Goal: Task Accomplishment & Management: Manage account settings

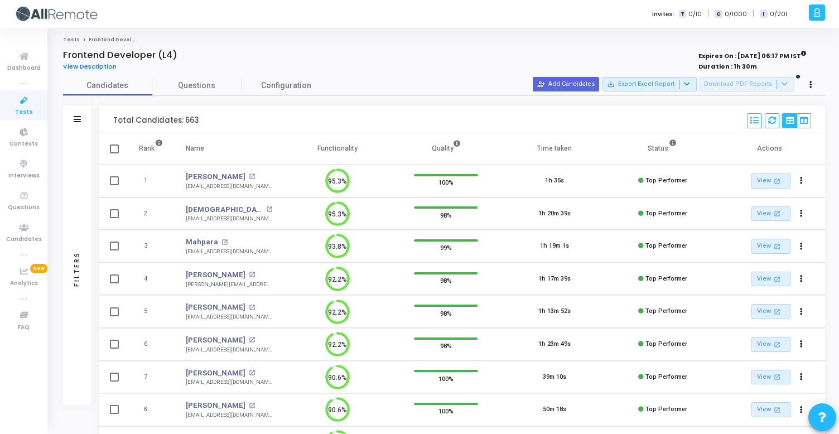
click at [72, 120] on div "Filters" at bounding box center [77, 119] width 28 height 28
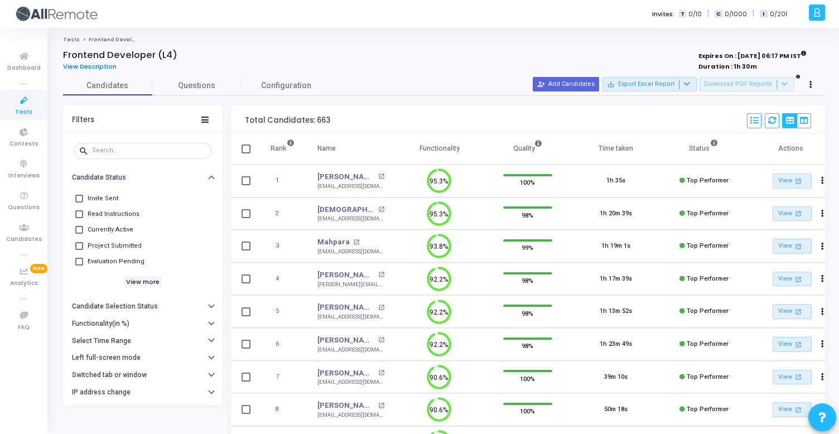
click at [117, 231] on span "Currently Active" at bounding box center [111, 229] width 46 height 13
click at [79, 234] on input "Currently Active" at bounding box center [79, 234] width 1 height 1
checkbox input "true"
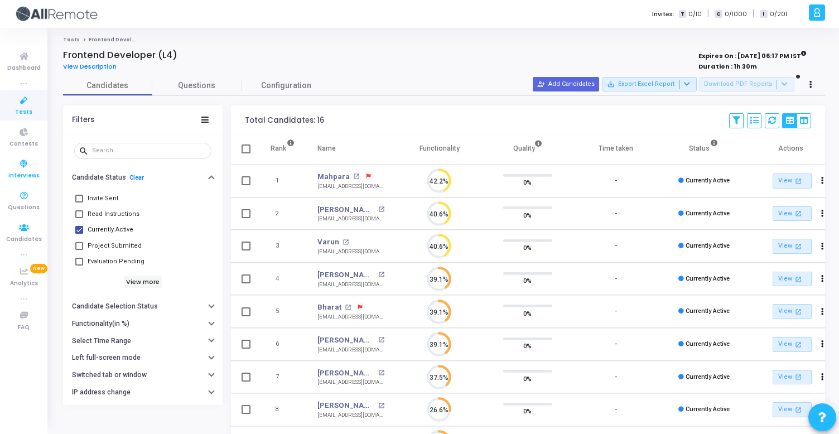
click at [21, 159] on icon at bounding box center [23, 164] width 23 height 14
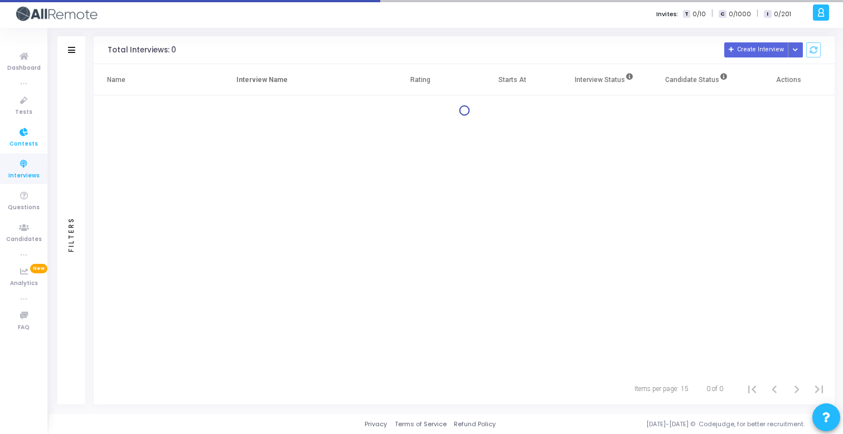
click at [25, 142] on span "Contests" at bounding box center [23, 143] width 28 height 9
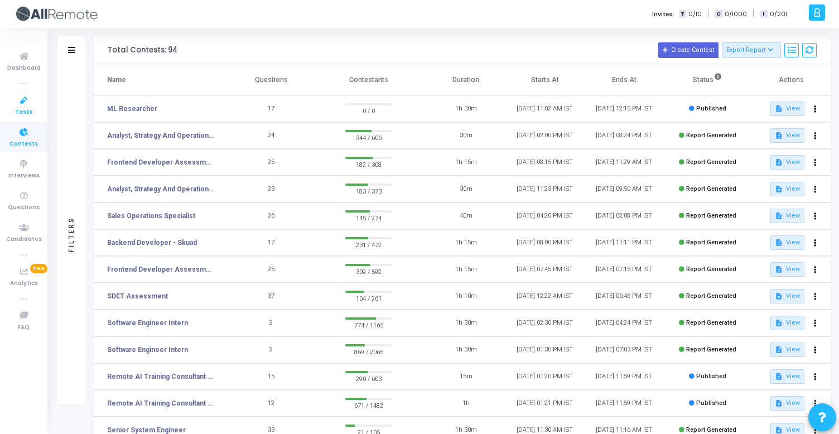
click at [28, 113] on span "Tests" at bounding box center [23, 112] width 17 height 9
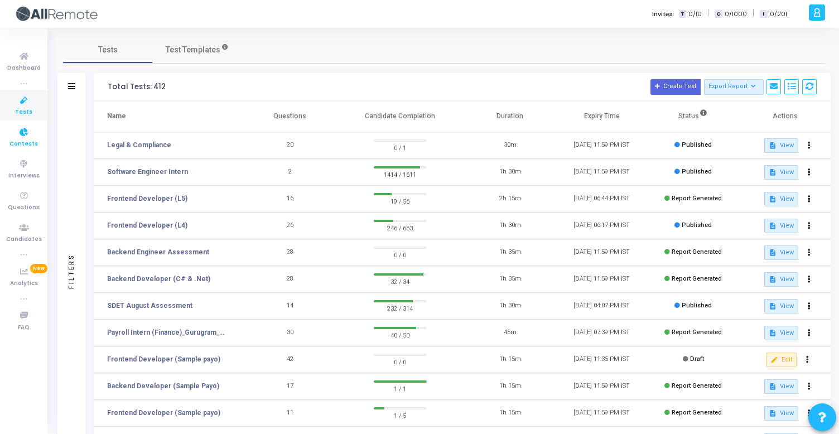
click at [40, 147] on link "Contests" at bounding box center [23, 137] width 47 height 31
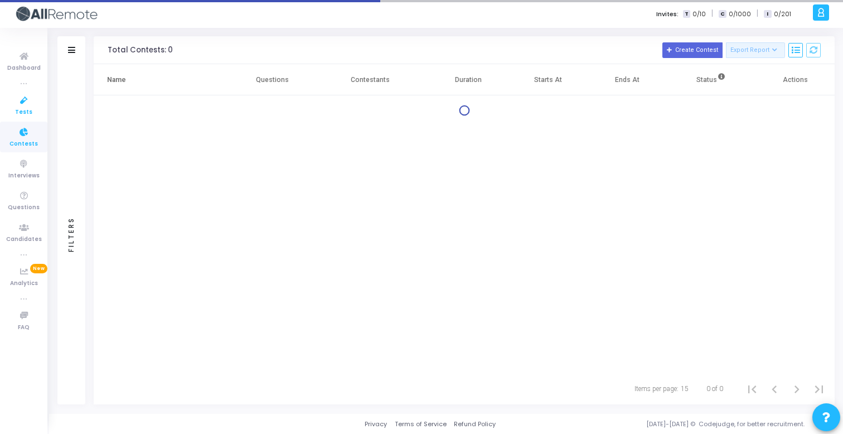
click at [36, 110] on link "Tests" at bounding box center [23, 105] width 47 height 31
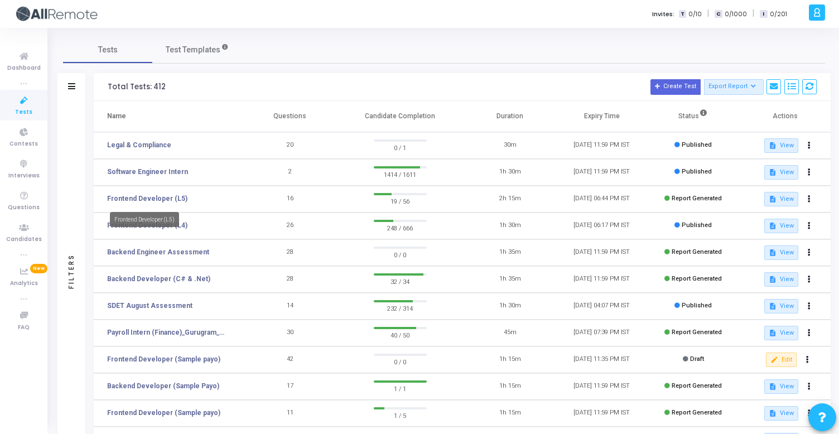
click at [173, 225] on div "Frontend Developer (L5)" at bounding box center [144, 219] width 69 height 15
click at [156, 222] on link "Frontend Developer (L4)" at bounding box center [147, 225] width 80 height 10
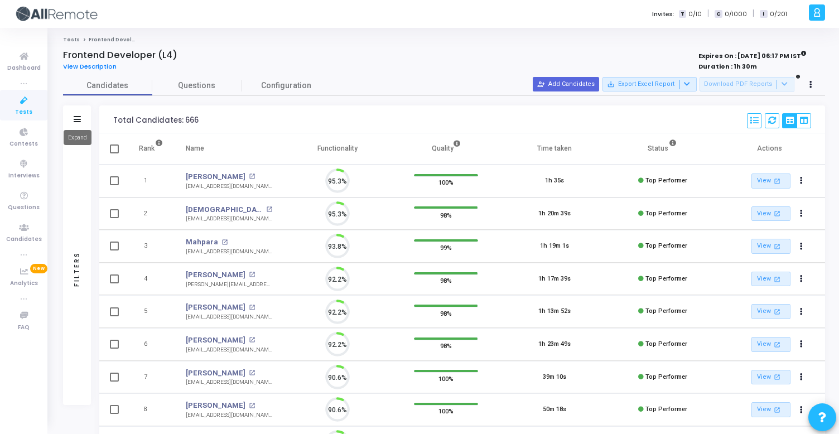
scroll to position [23, 28]
click at [79, 119] on icon at bounding box center [77, 119] width 7 height 6
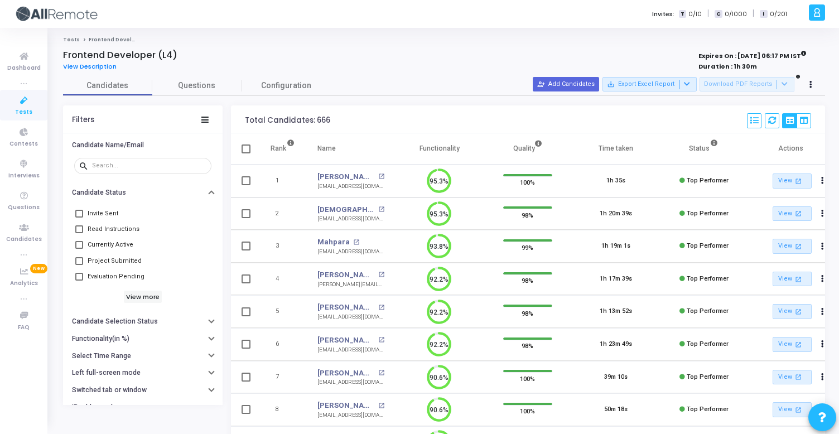
click at [123, 240] on span "Currently Active" at bounding box center [111, 244] width 46 height 13
click at [79, 249] on input "Currently Active" at bounding box center [79, 249] width 1 height 1
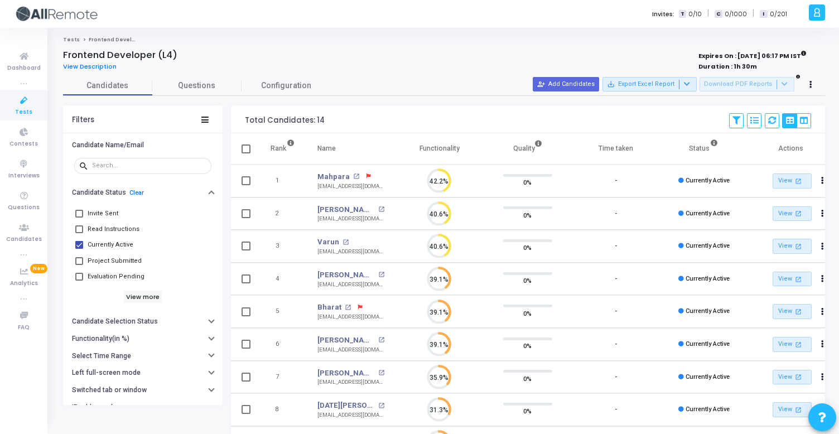
click at [123, 240] on span "Currently Active" at bounding box center [111, 244] width 46 height 13
click at [79, 249] on input "Currently Active" at bounding box center [79, 249] width 1 height 1
checkbox input "false"
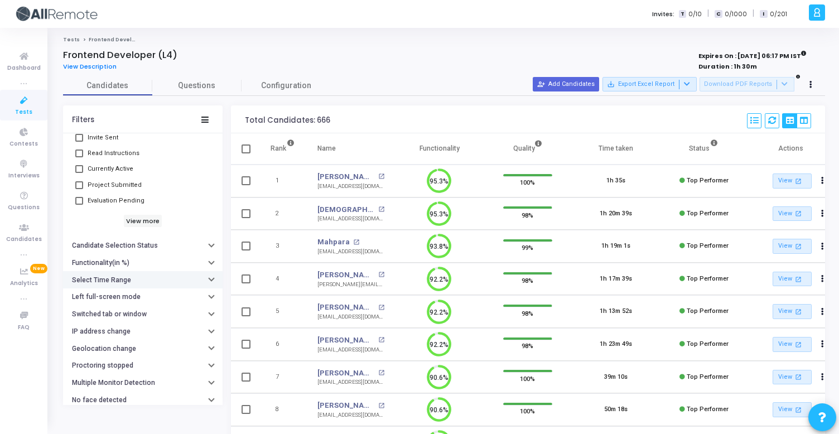
click at [129, 281] on div "Select Time Range" at bounding box center [103, 280] width 62 height 8
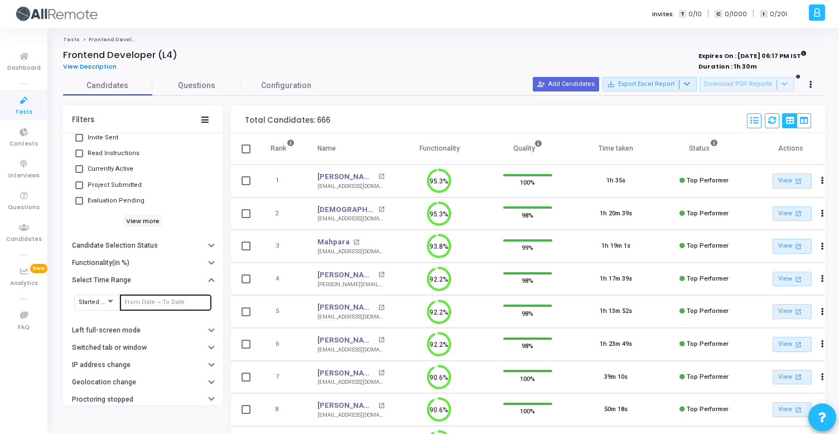
click at [151, 303] on input "text" at bounding box center [165, 302] width 83 height 7
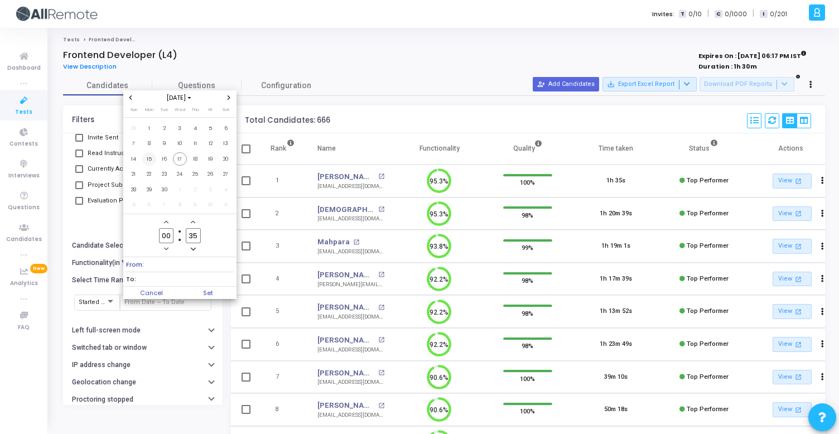
click at [152, 158] on span "15" at bounding box center [149, 159] width 14 height 14
click at [183, 164] on span "17" at bounding box center [180, 159] width 14 height 14
click at [217, 287] on span "Set" at bounding box center [208, 293] width 57 height 12
type input "[DATE] 12:35 AM - [DATE] 12:35 AM"
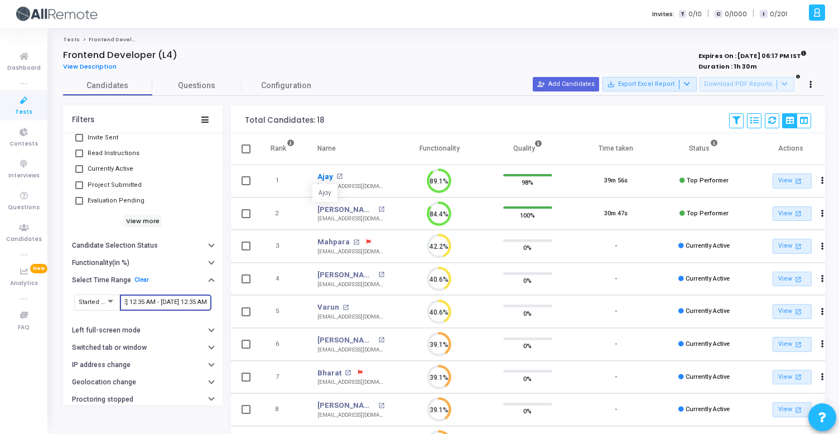
click at [326, 174] on link "Ajay" at bounding box center [325, 176] width 16 height 11
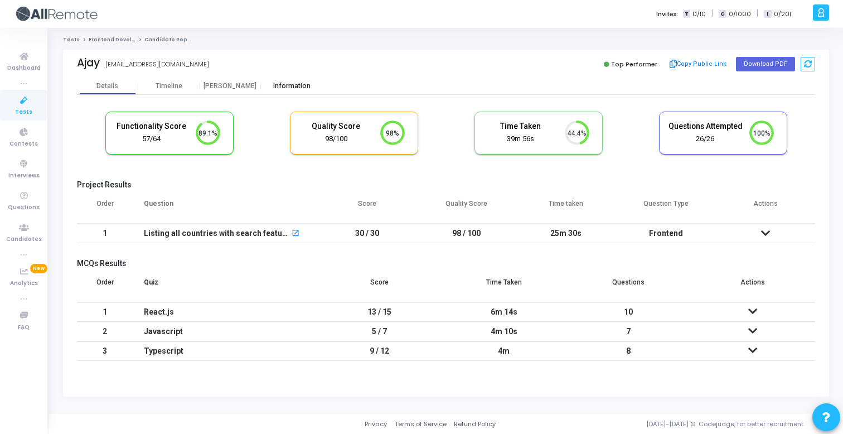
click at [309, 93] on div "Information" at bounding box center [291, 85] width 61 height 17
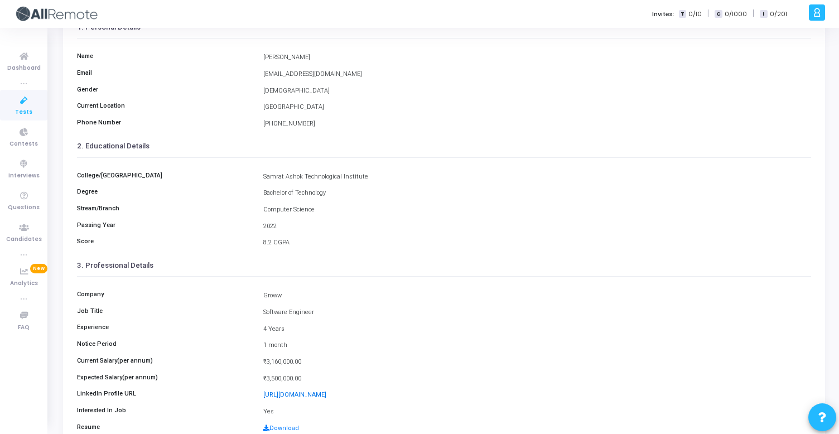
click at [326, 393] on link "[URL][DOMAIN_NAME]" at bounding box center [294, 394] width 63 height 7
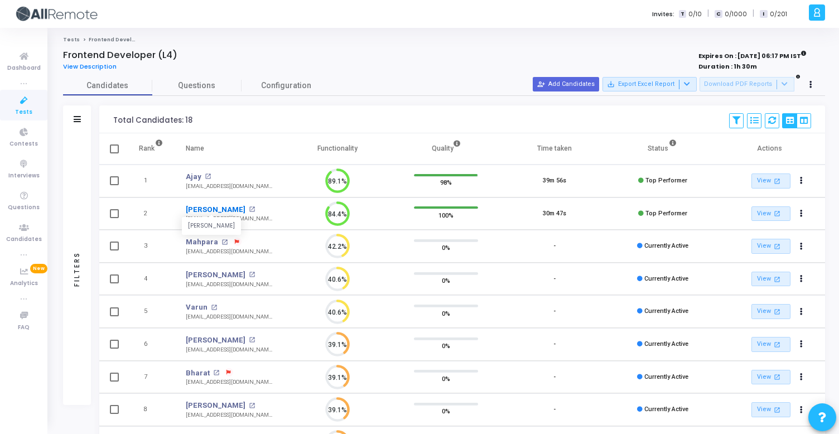
click at [196, 209] on link "[PERSON_NAME]" at bounding box center [216, 209] width 60 height 11
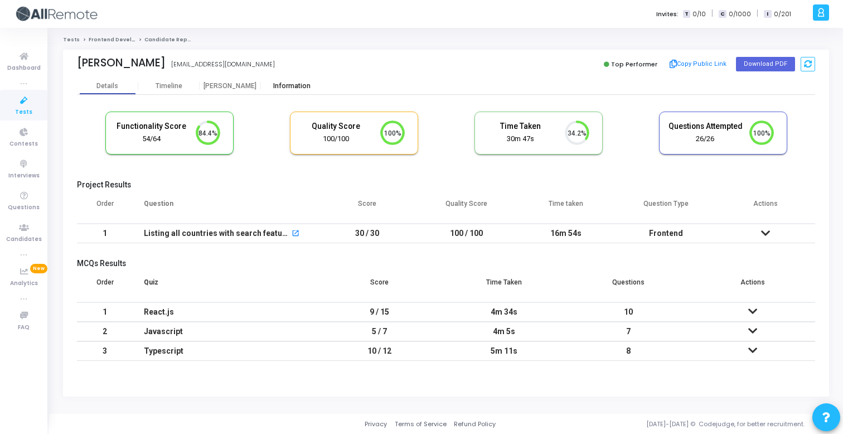
click at [277, 87] on div "Information" at bounding box center [291, 86] width 61 height 8
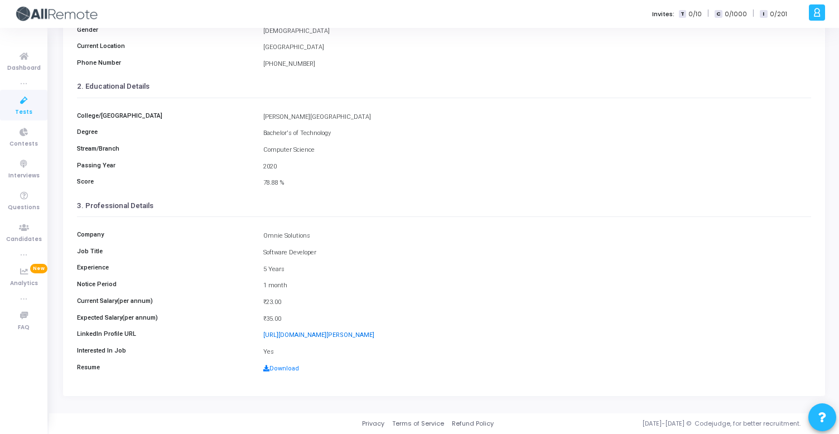
click at [367, 338] on link "[URL][DOMAIN_NAME][PERSON_NAME]" at bounding box center [318, 334] width 111 height 7
